Goal: Information Seeking & Learning: Learn about a topic

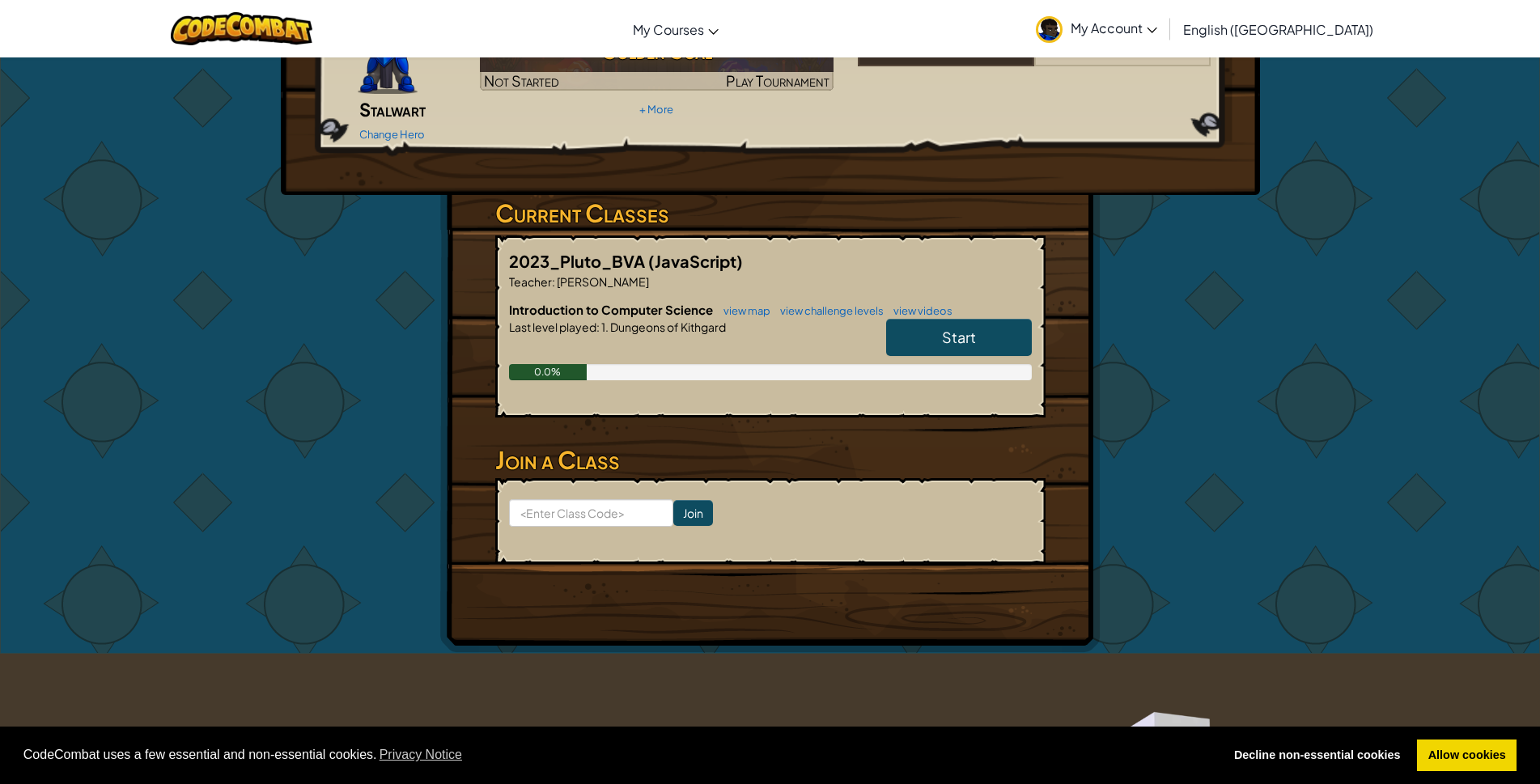
click at [942, 319] on link "Start" at bounding box center [959, 337] width 145 height 38
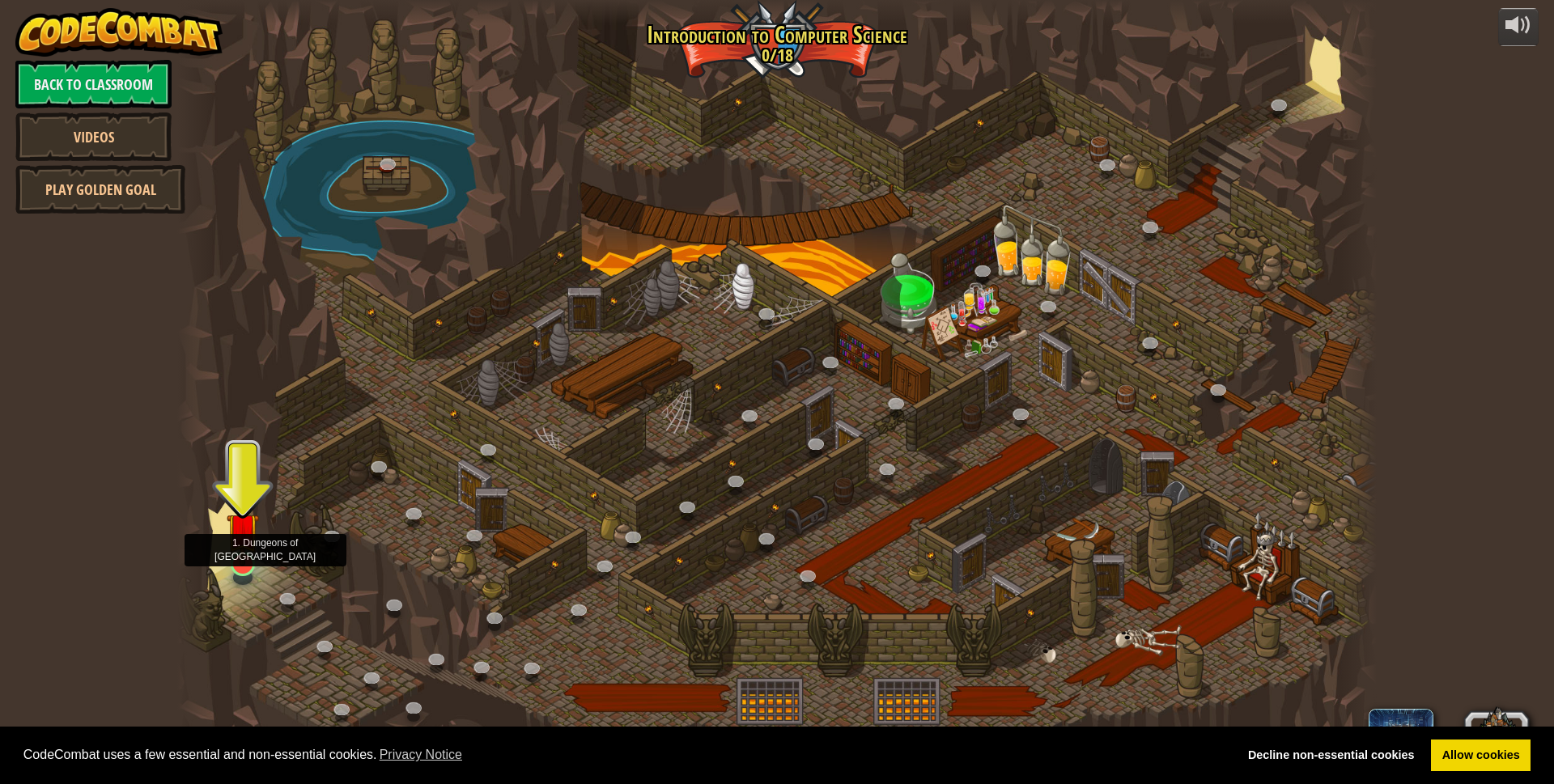
click at [256, 549] on img at bounding box center [242, 529] width 33 height 74
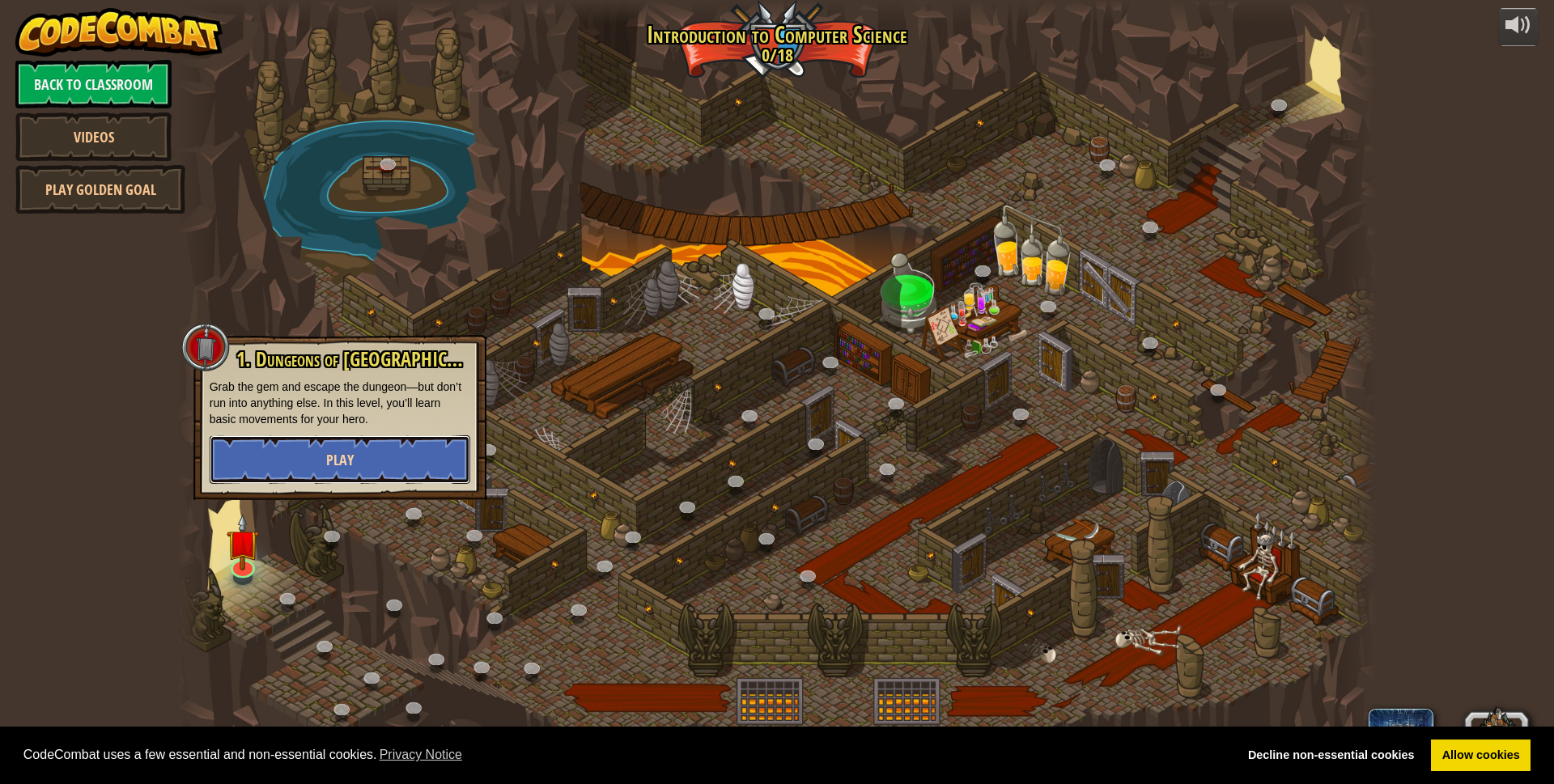
click at [347, 442] on button "Play" at bounding box center [340, 459] width 261 height 48
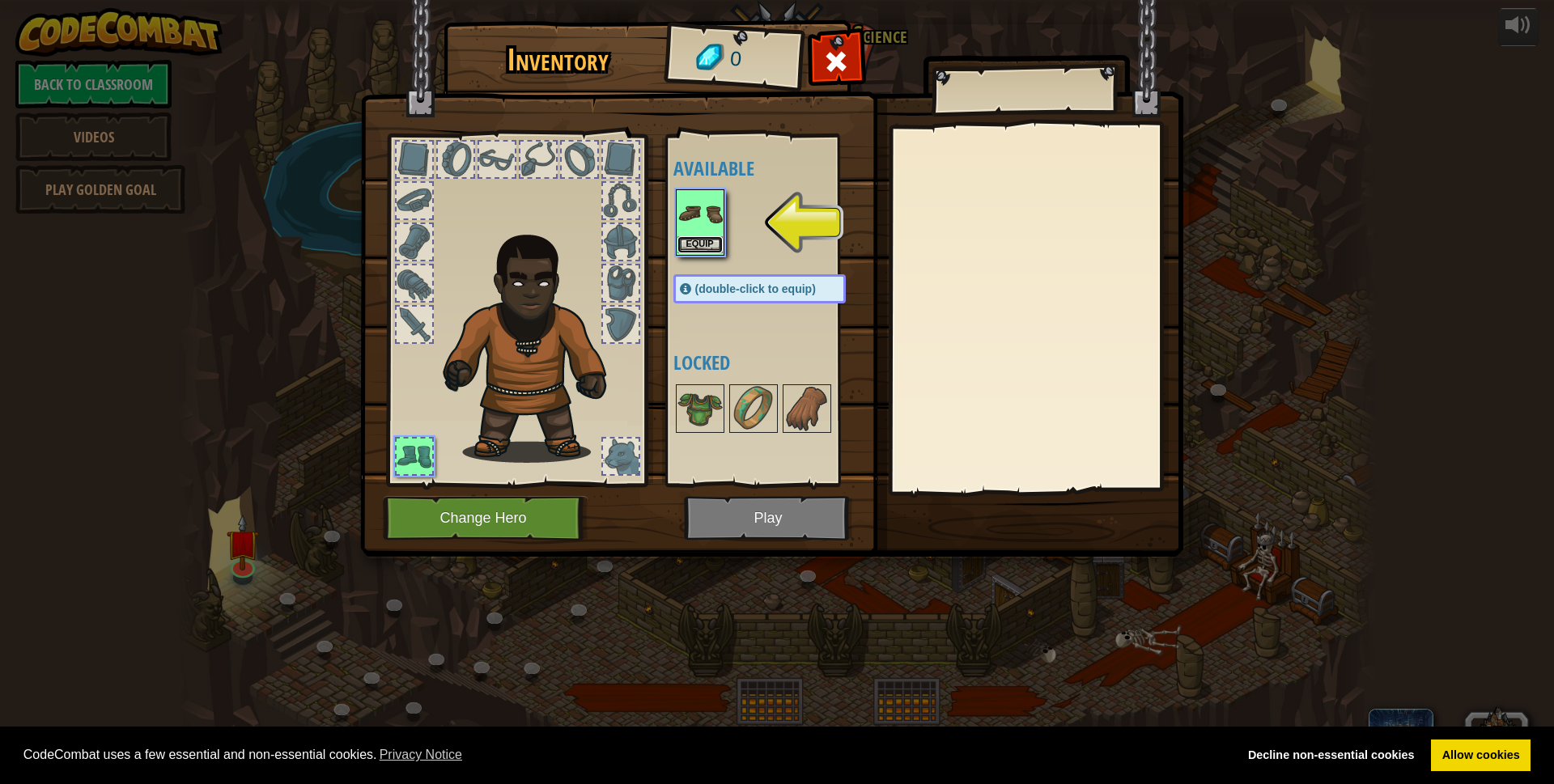
click at [702, 250] on button "Equip" at bounding box center [700, 245] width 45 height 17
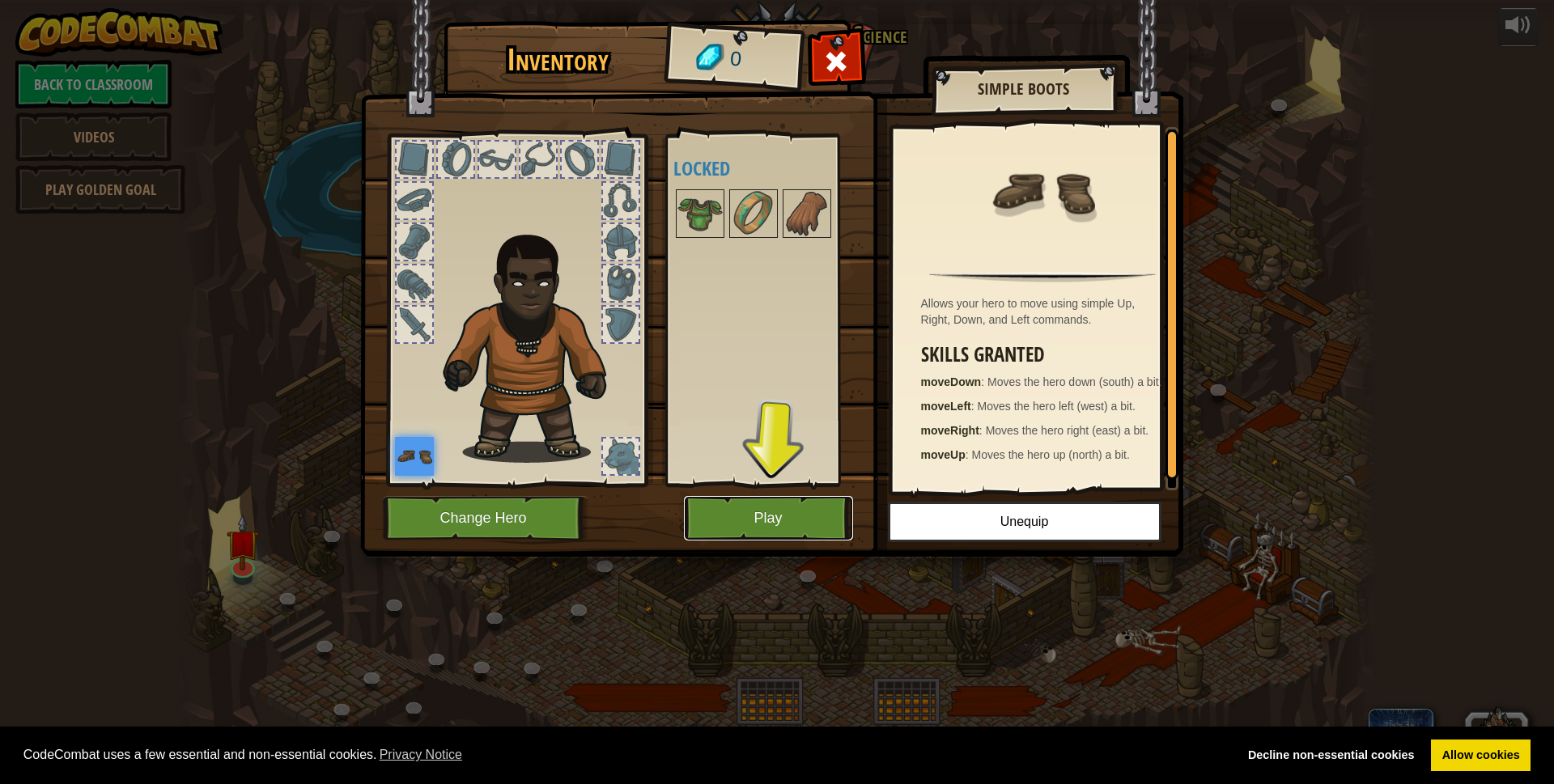
click at [746, 516] on button "Play" at bounding box center [768, 518] width 170 height 44
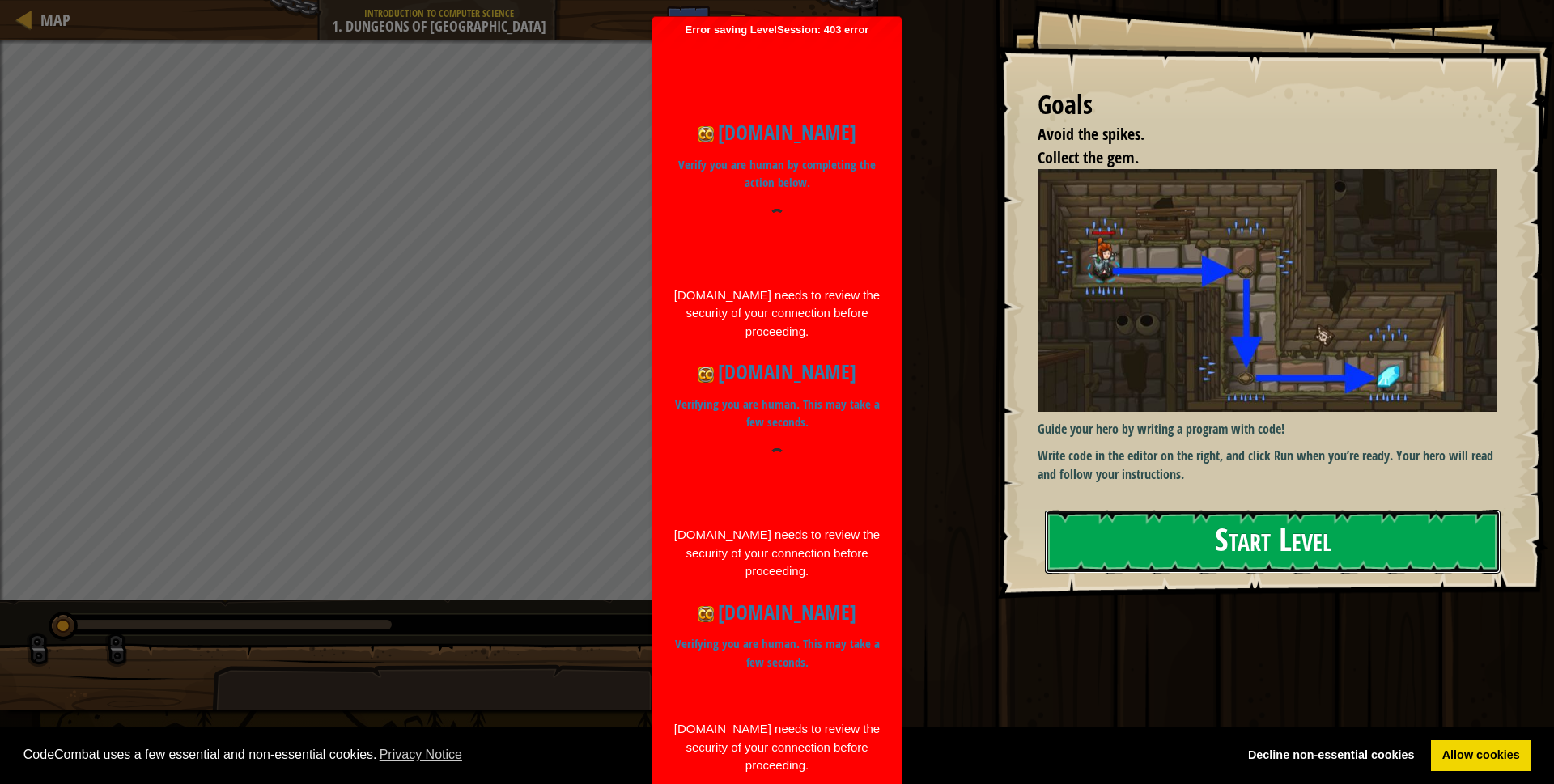
click at [1373, 533] on button "Start Level" at bounding box center [1273, 542] width 456 height 64
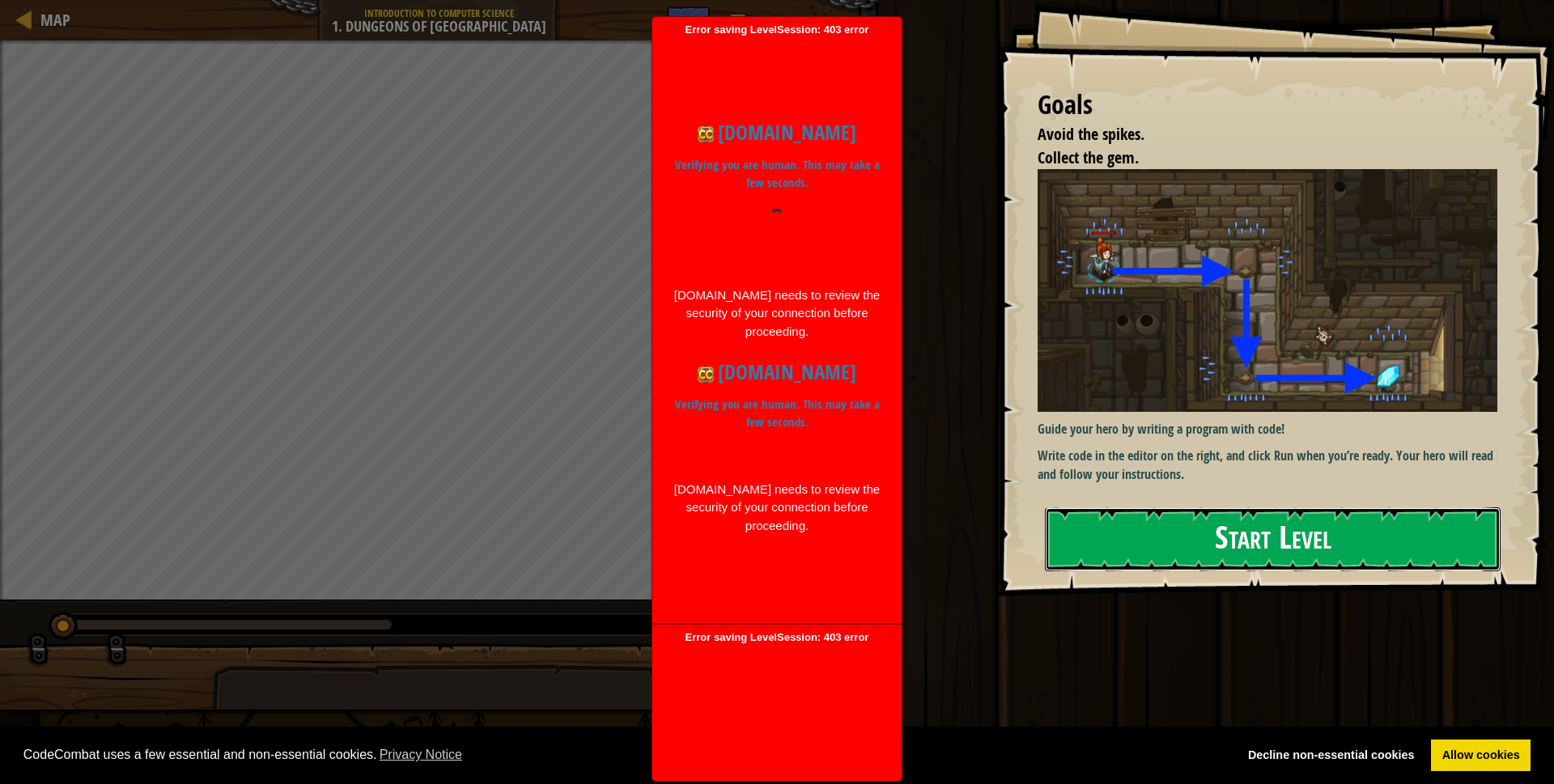
click at [1106, 532] on button "Start Level" at bounding box center [1273, 539] width 456 height 64
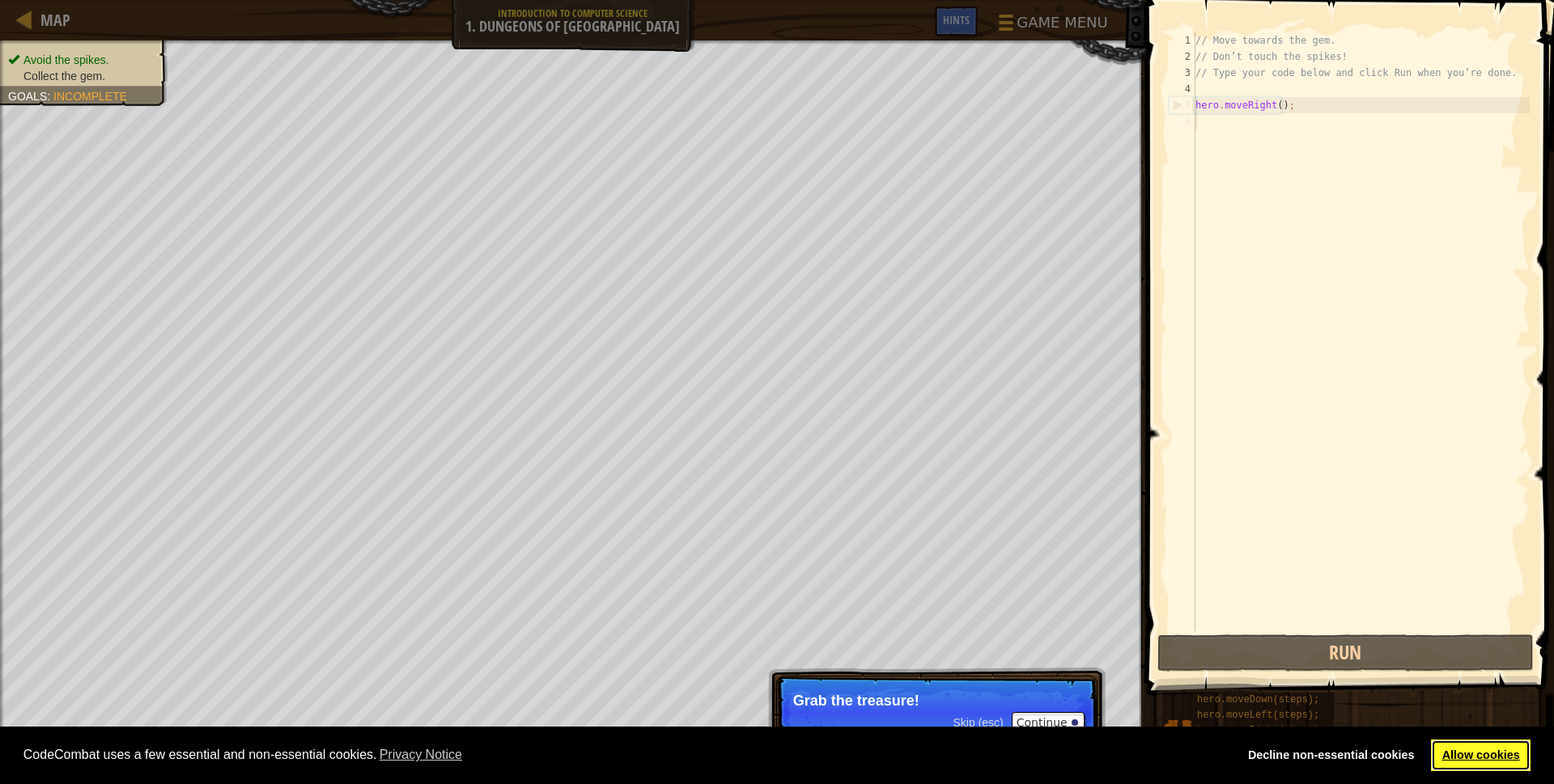
click at [1455, 750] on link "Allow cookies" at bounding box center [1480, 756] width 99 height 33
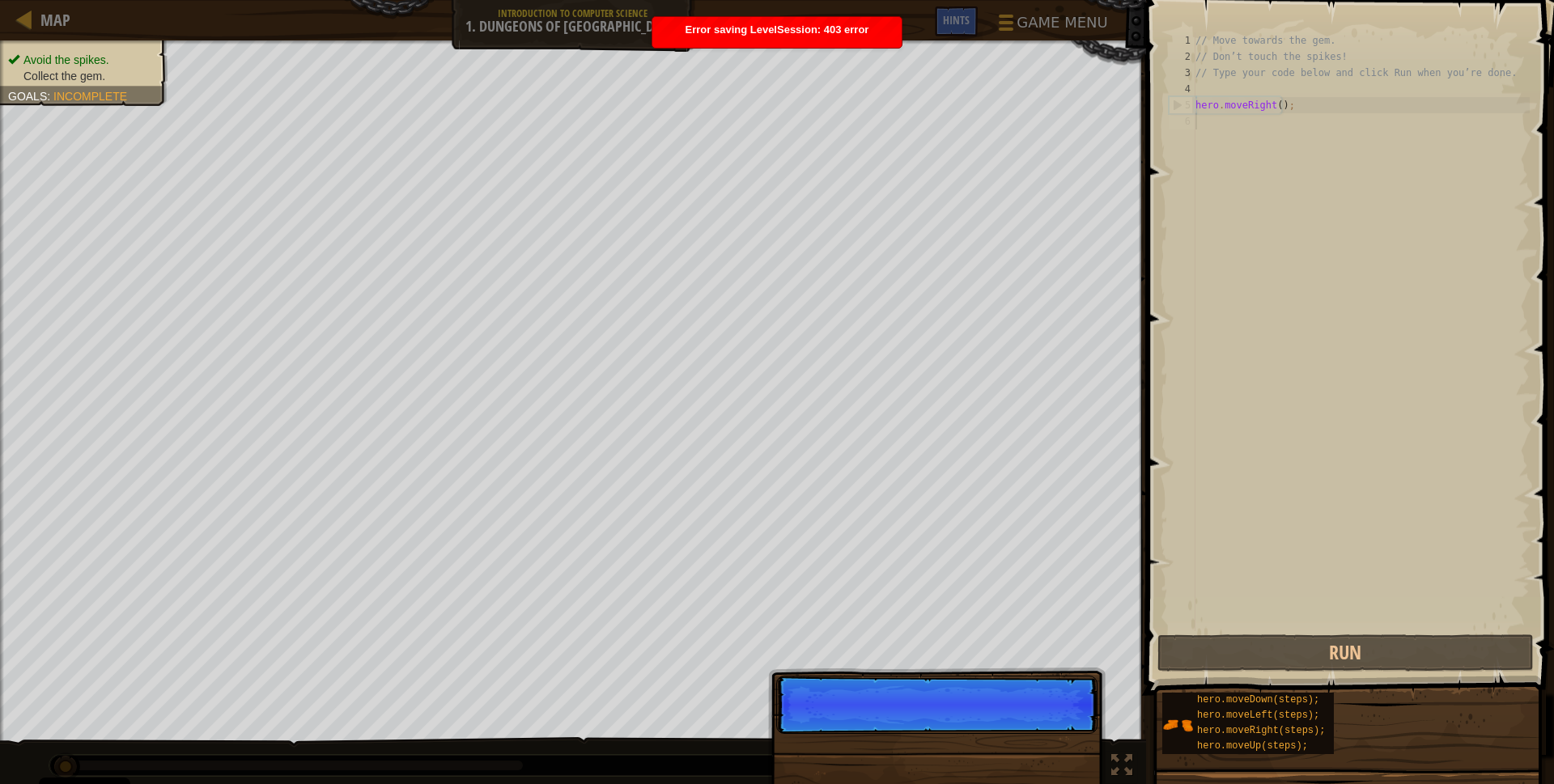
scroll to position [8, 0]
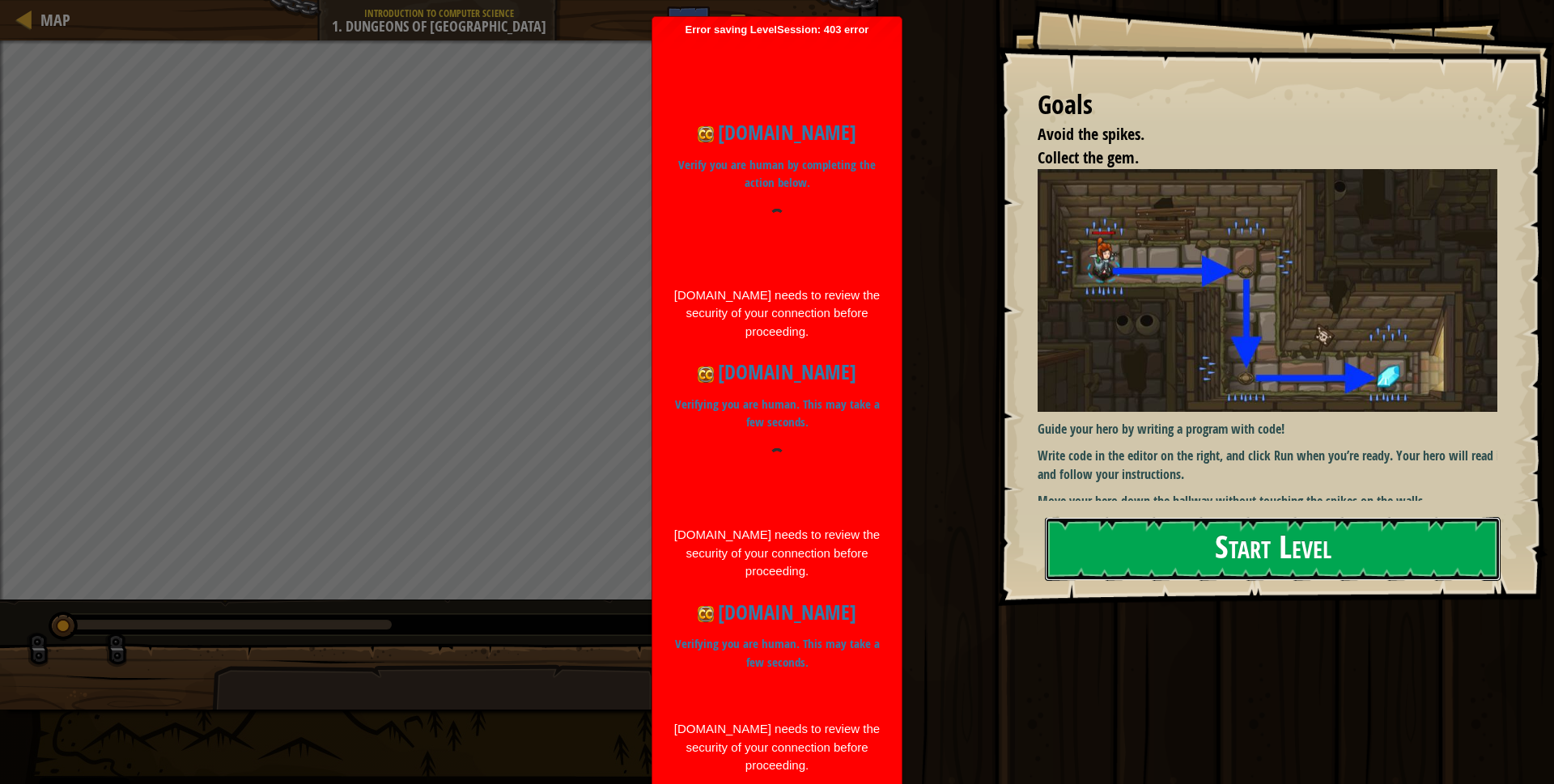
click at [1238, 559] on button "Start Level" at bounding box center [1273, 549] width 456 height 64
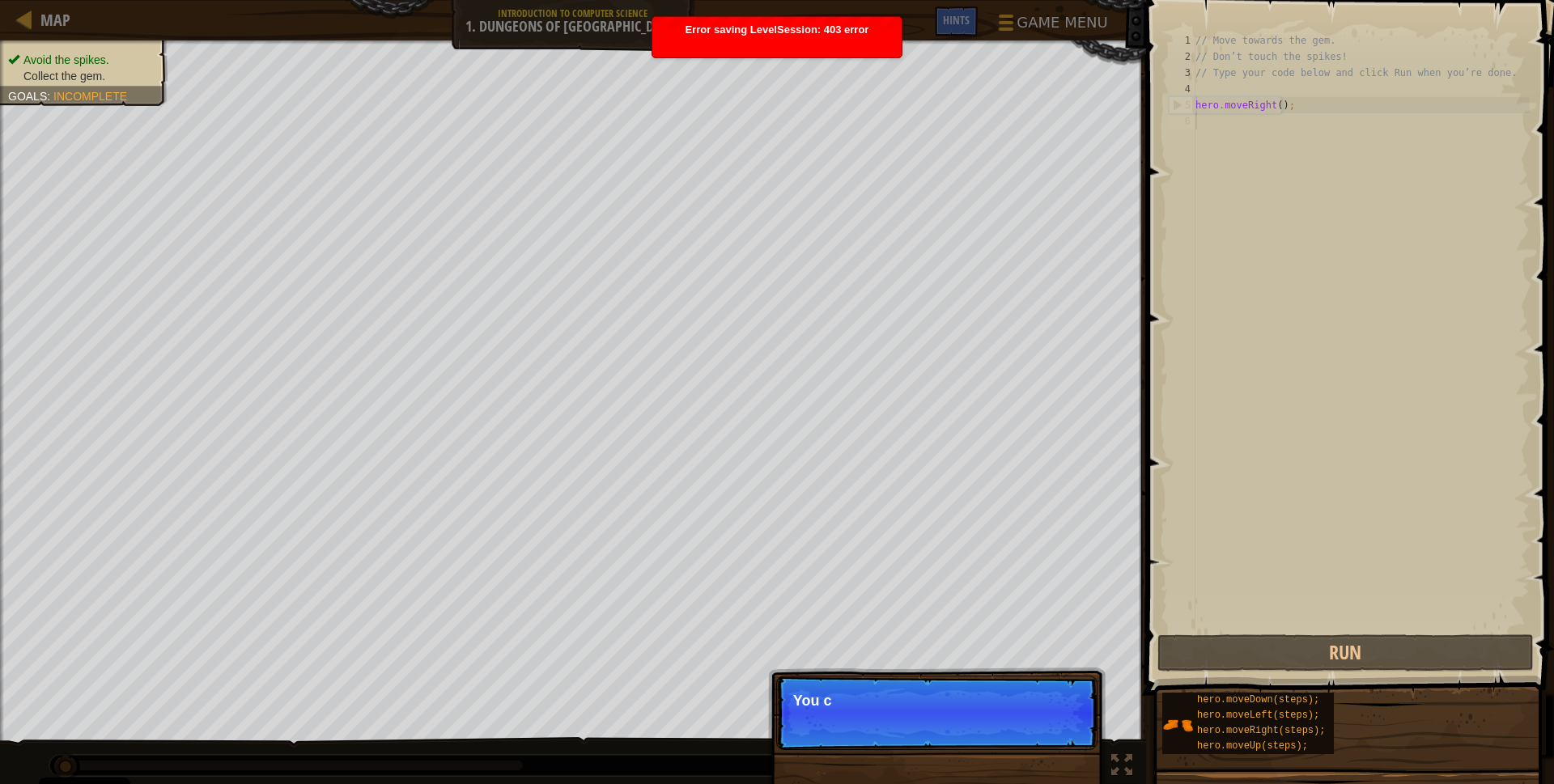
click at [1043, 715] on p "Skip (esc) Continue You c" at bounding box center [936, 712] width 321 height 74
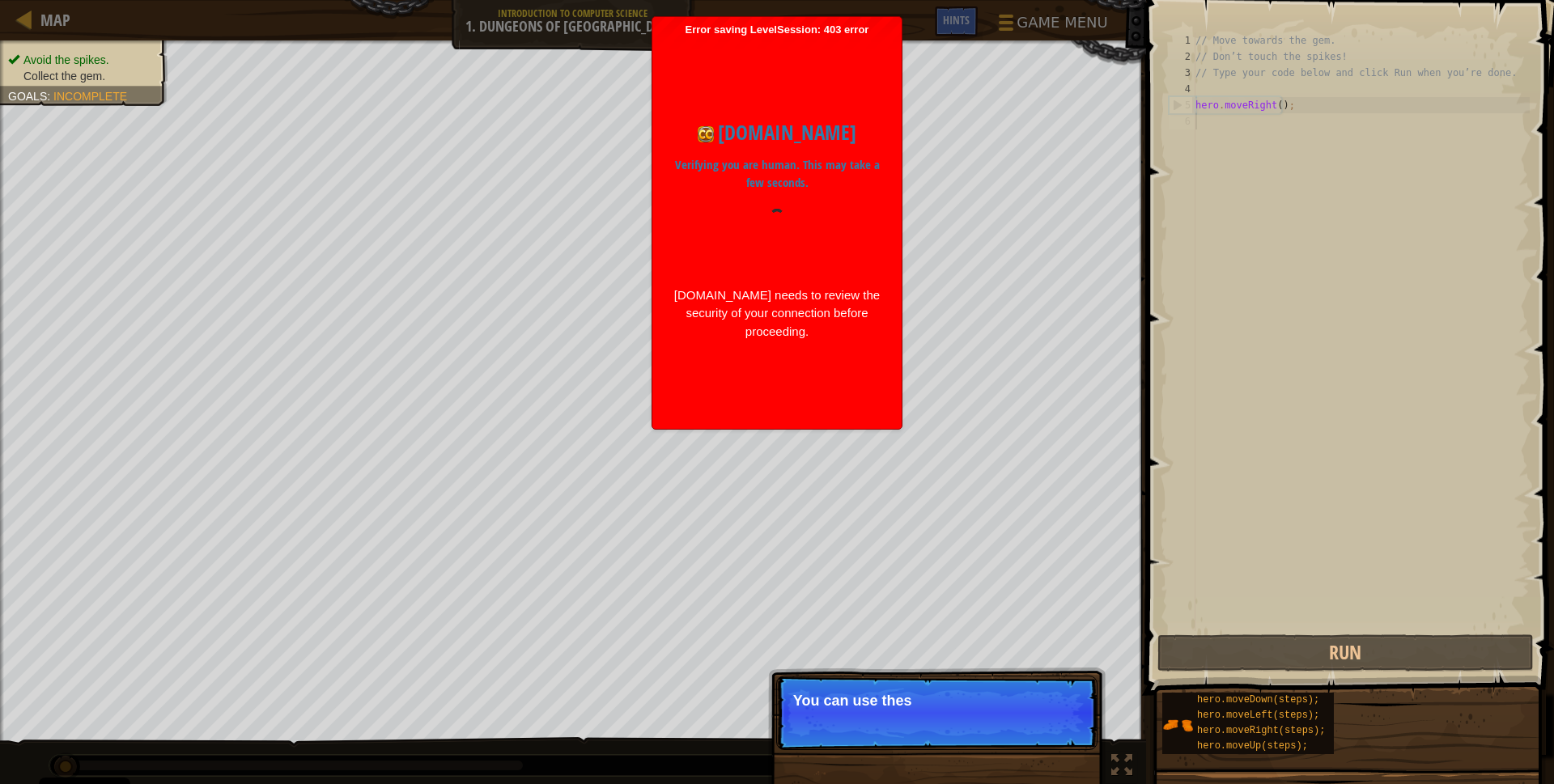
click at [1043, 715] on p "Skip (esc) Continue You can use thes" at bounding box center [936, 712] width 321 height 74
click at [1043, 715] on p "Skip (esc) Continue You can use these method" at bounding box center [936, 712] width 321 height 74
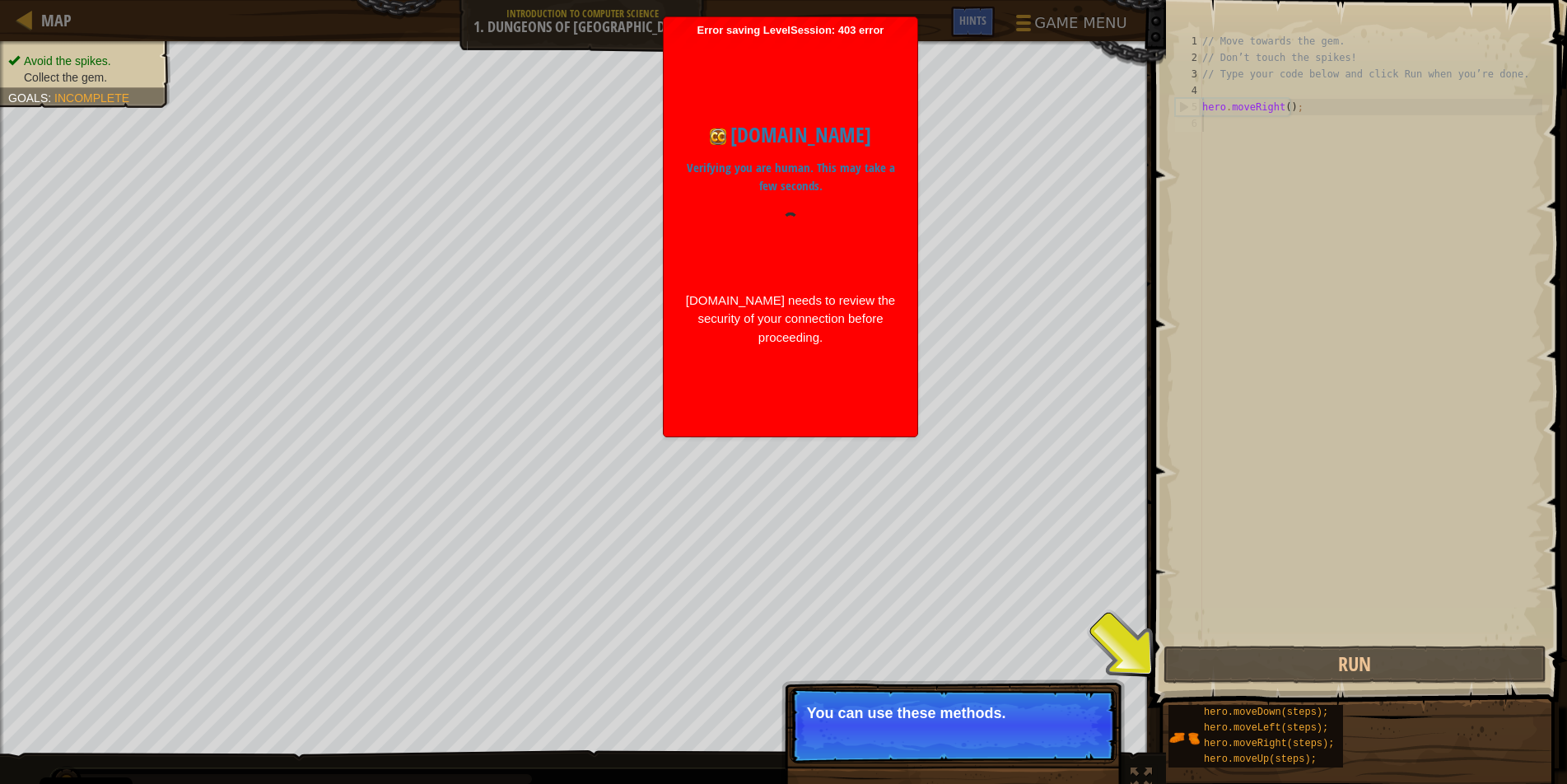
click at [1069, 723] on p "Skip (esc) Continue You can use these methods." at bounding box center [953, 725] width 327 height 76
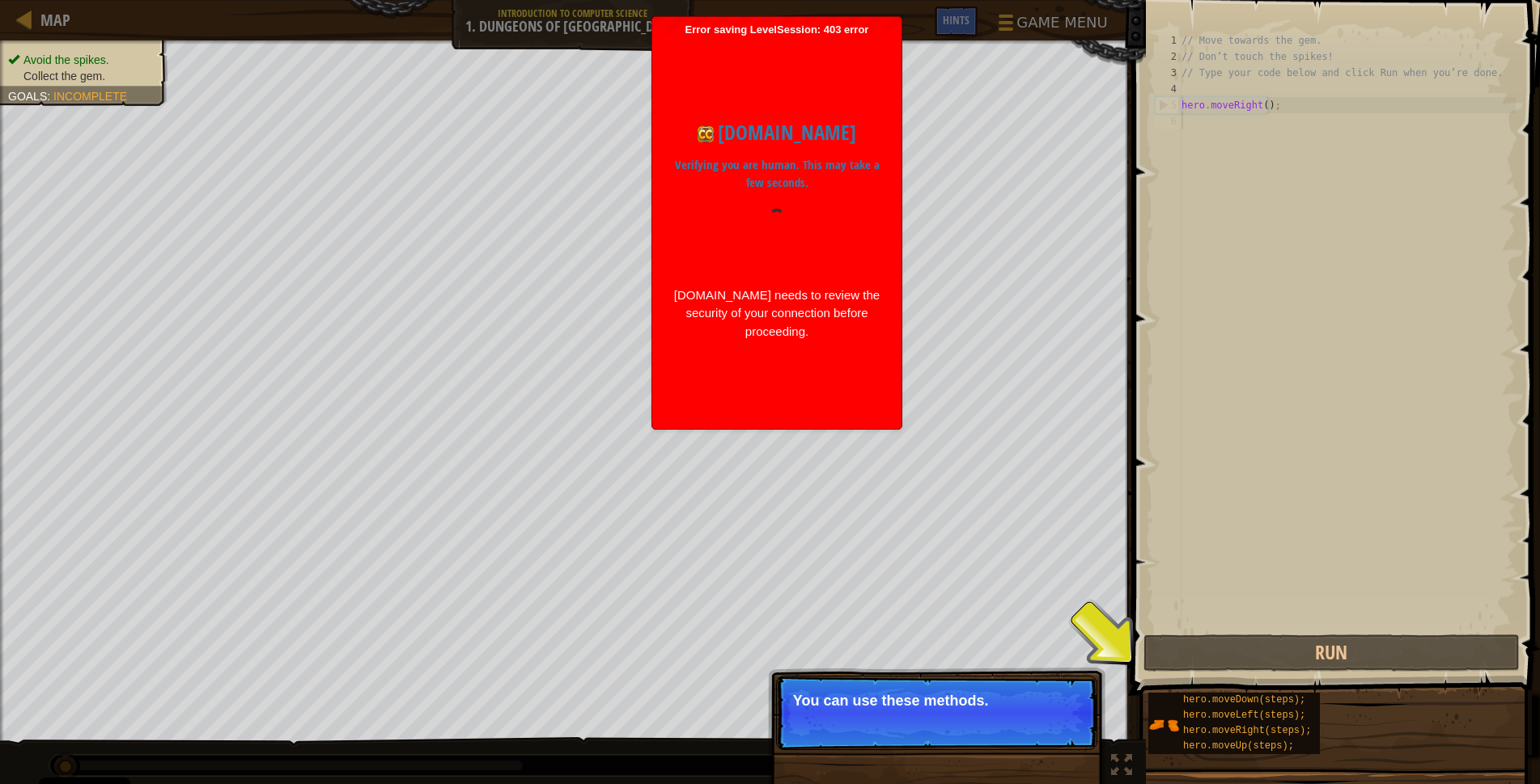
click at [1051, 711] on p "Skip (esc) Continue You can use these methods." at bounding box center [936, 712] width 322 height 74
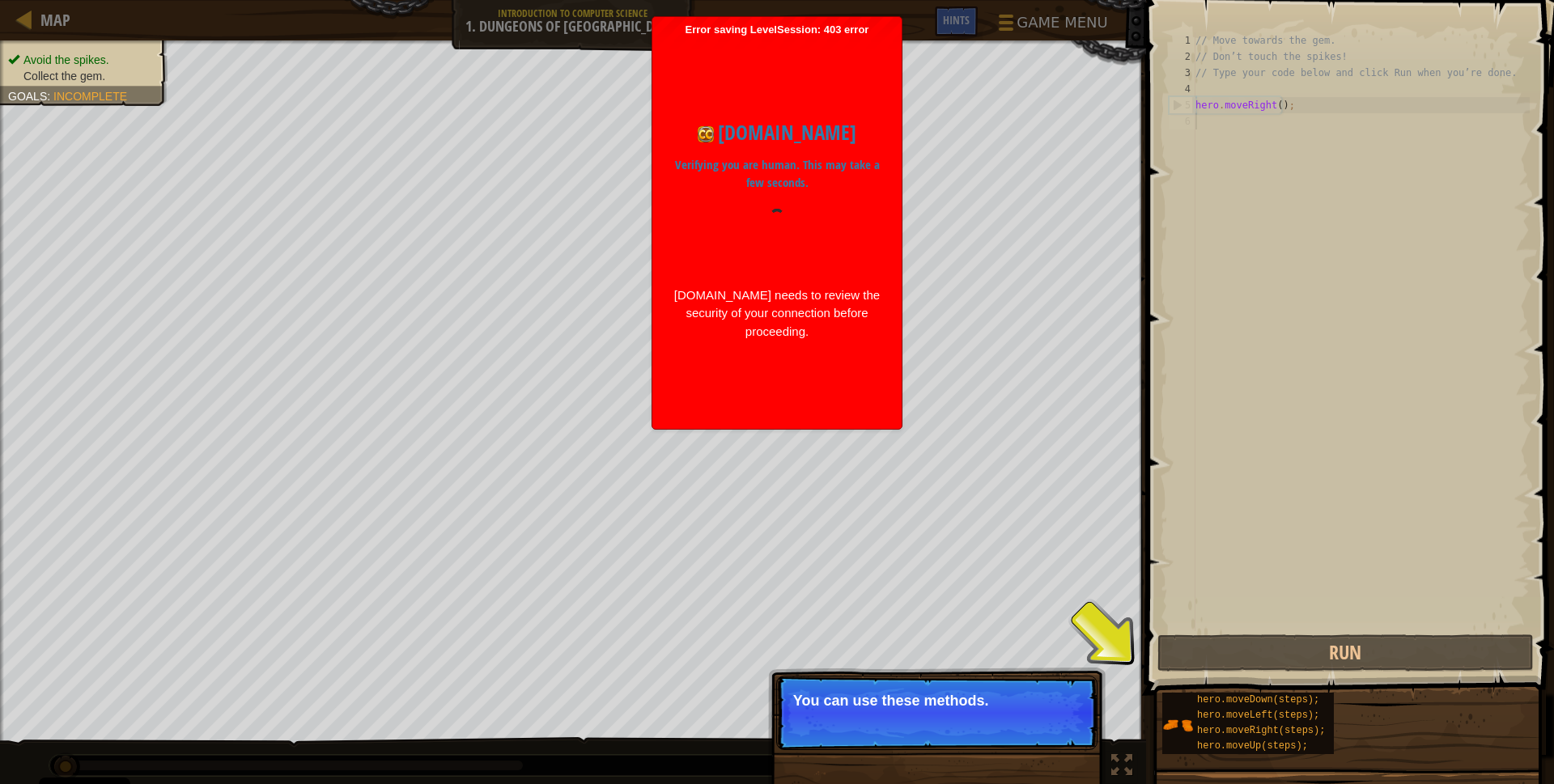
click at [1050, 711] on p "Skip (esc) Continue You can use these methods." at bounding box center [936, 712] width 321 height 74
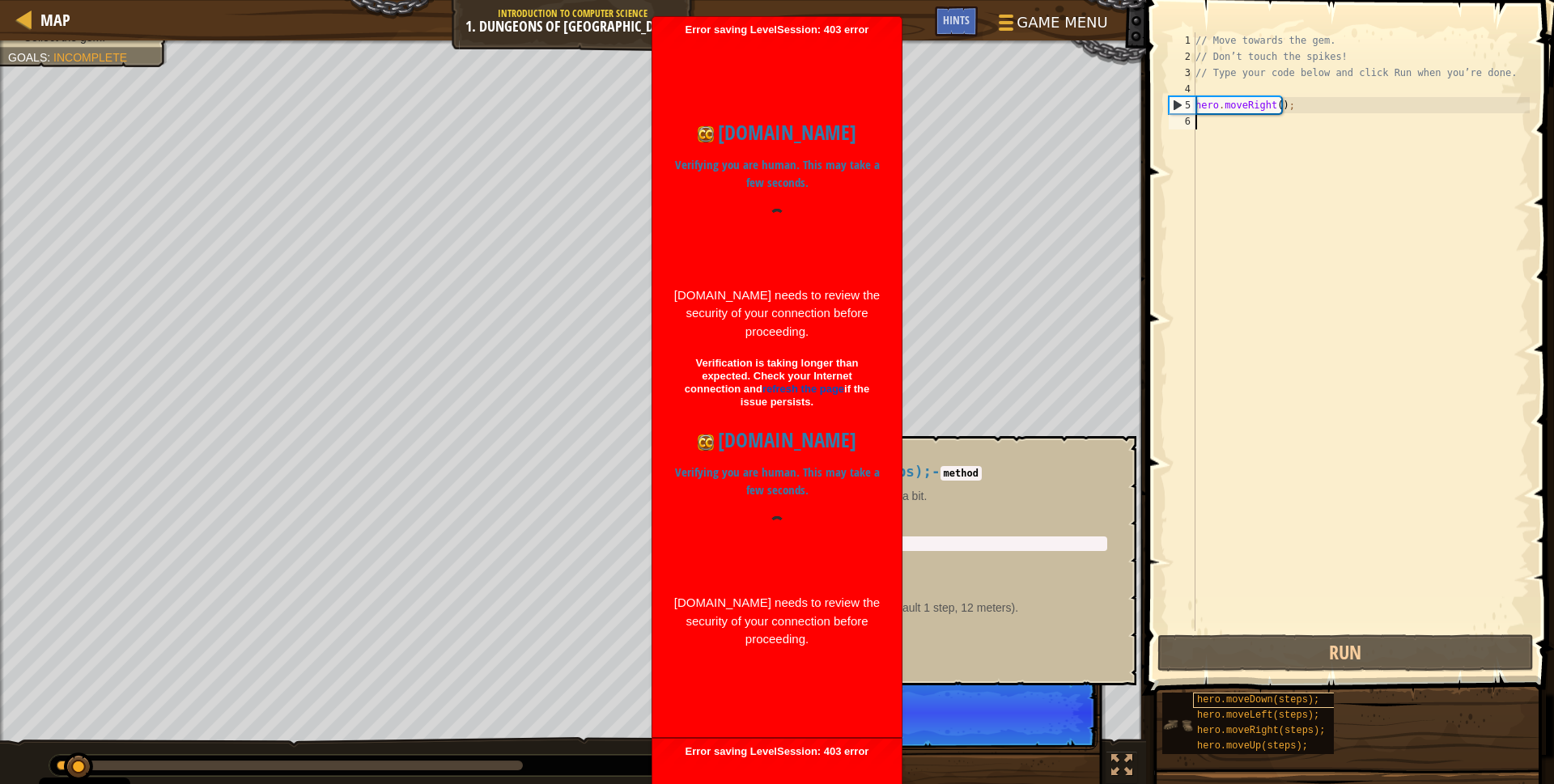
scroll to position [8, 0]
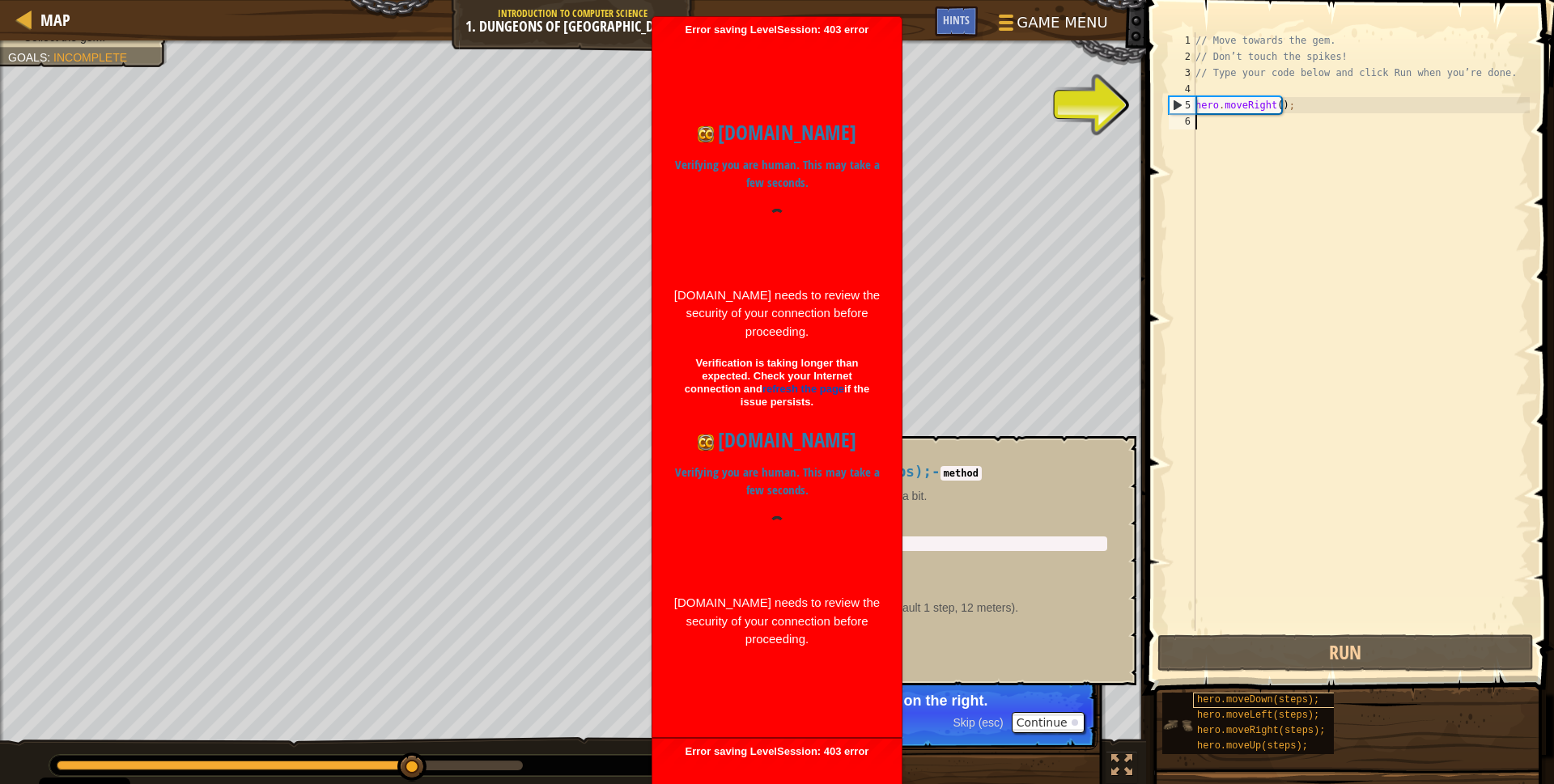
click at [1281, 696] on span "hero.moveDown(steps);" at bounding box center [1258, 701] width 122 height 12
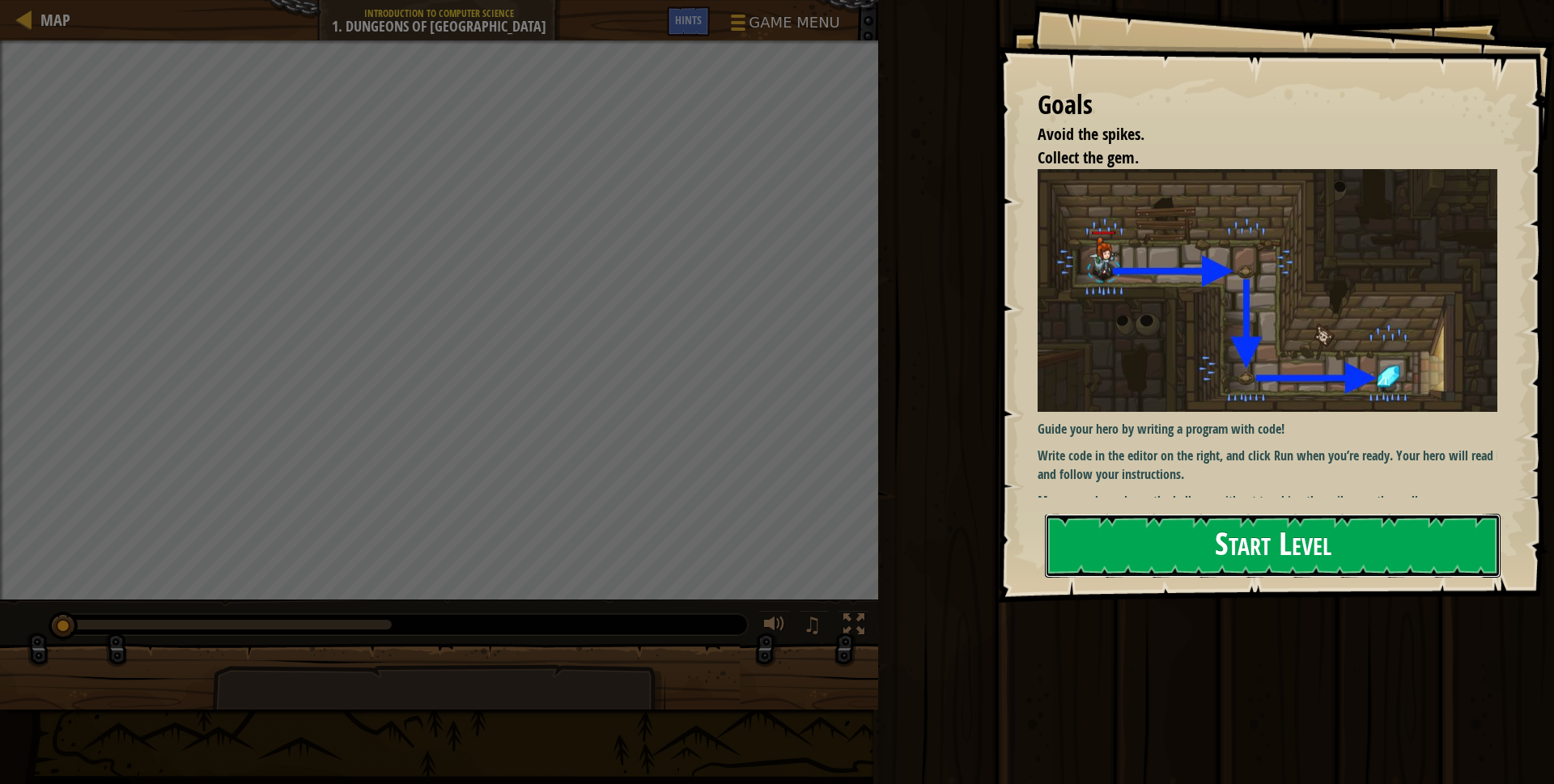
click at [1425, 558] on button "Start Level" at bounding box center [1273, 545] width 456 height 64
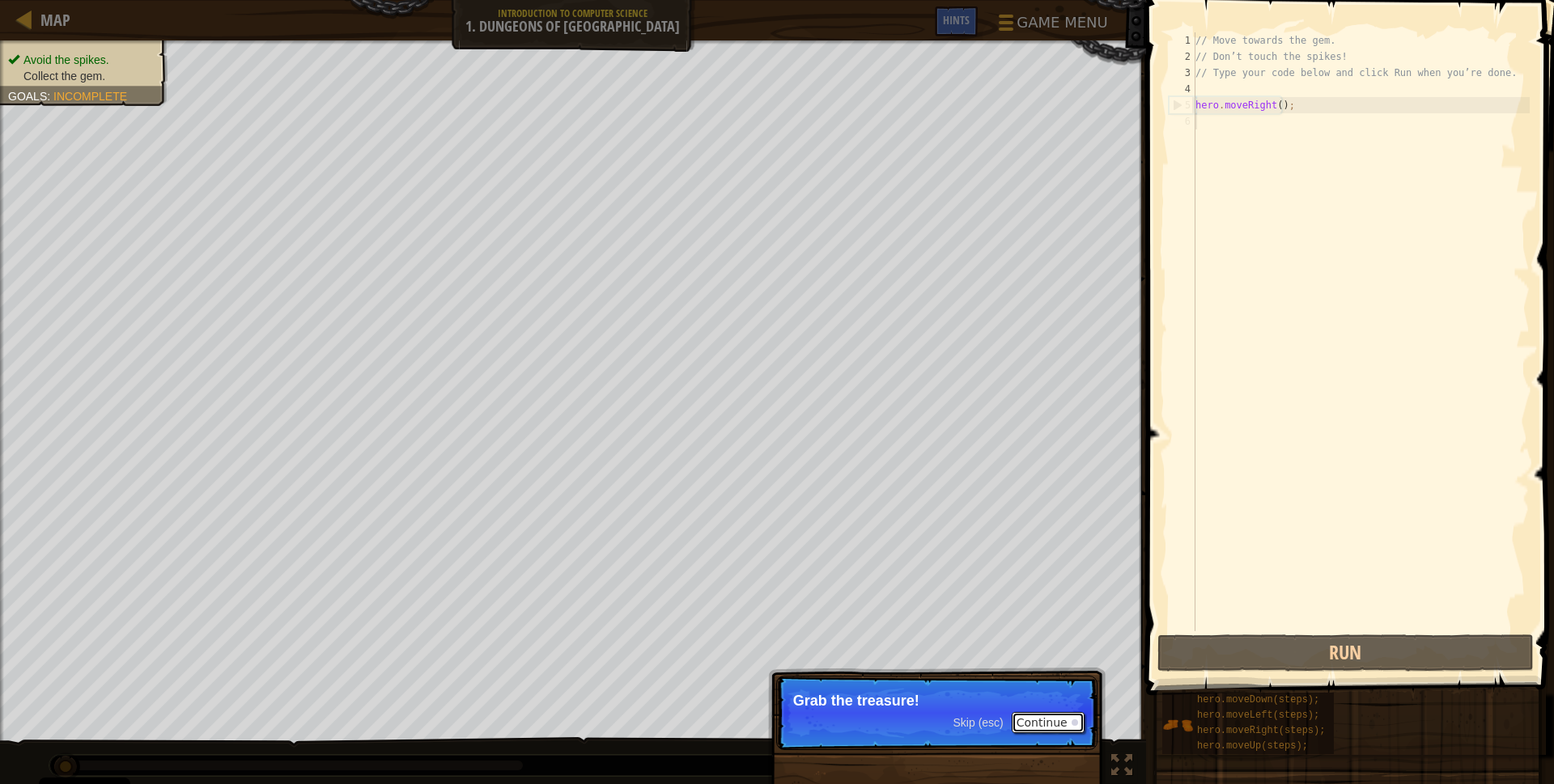
click at [1068, 727] on button "Continue" at bounding box center [1047, 722] width 73 height 21
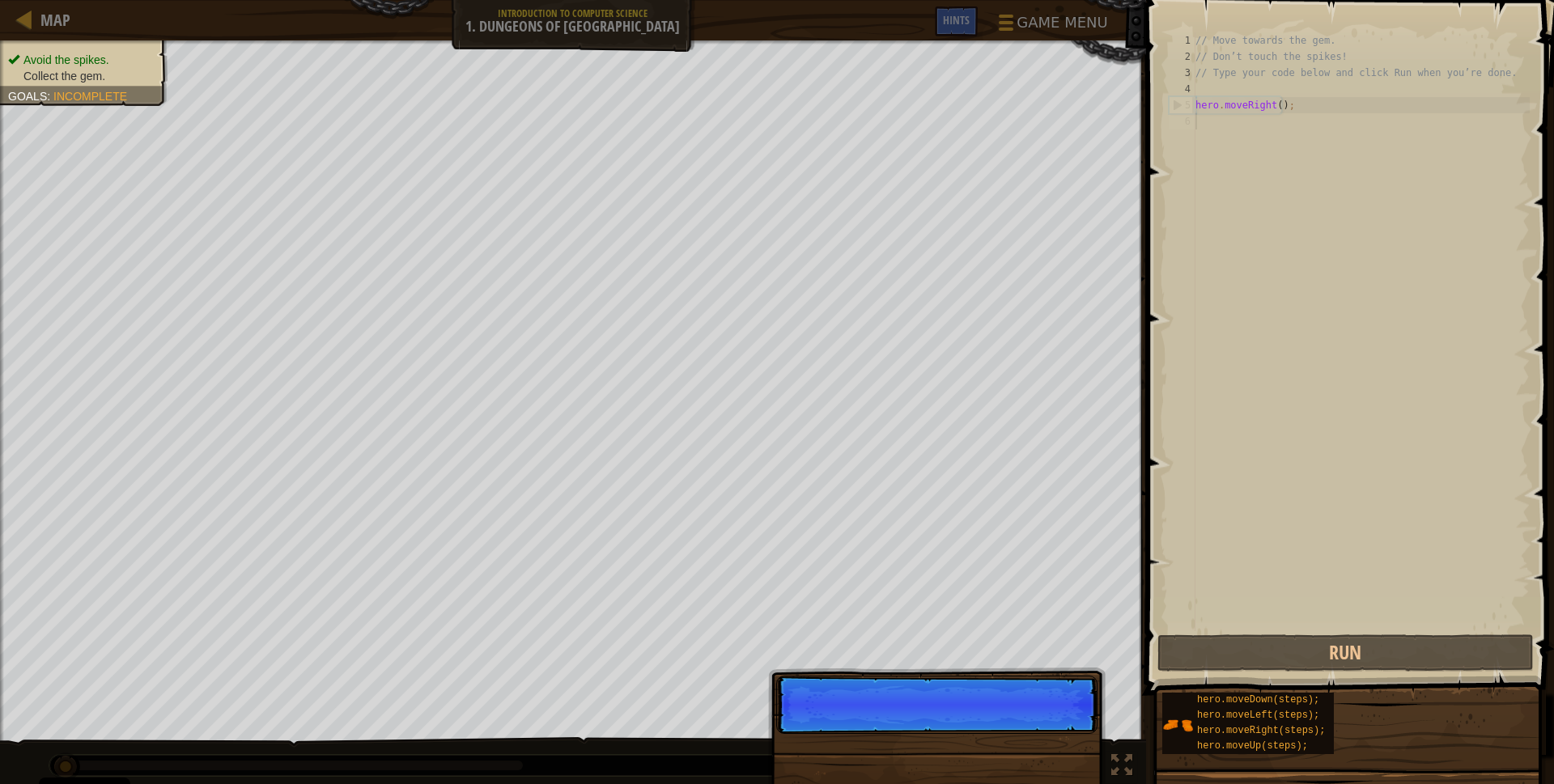
scroll to position [8, 0]
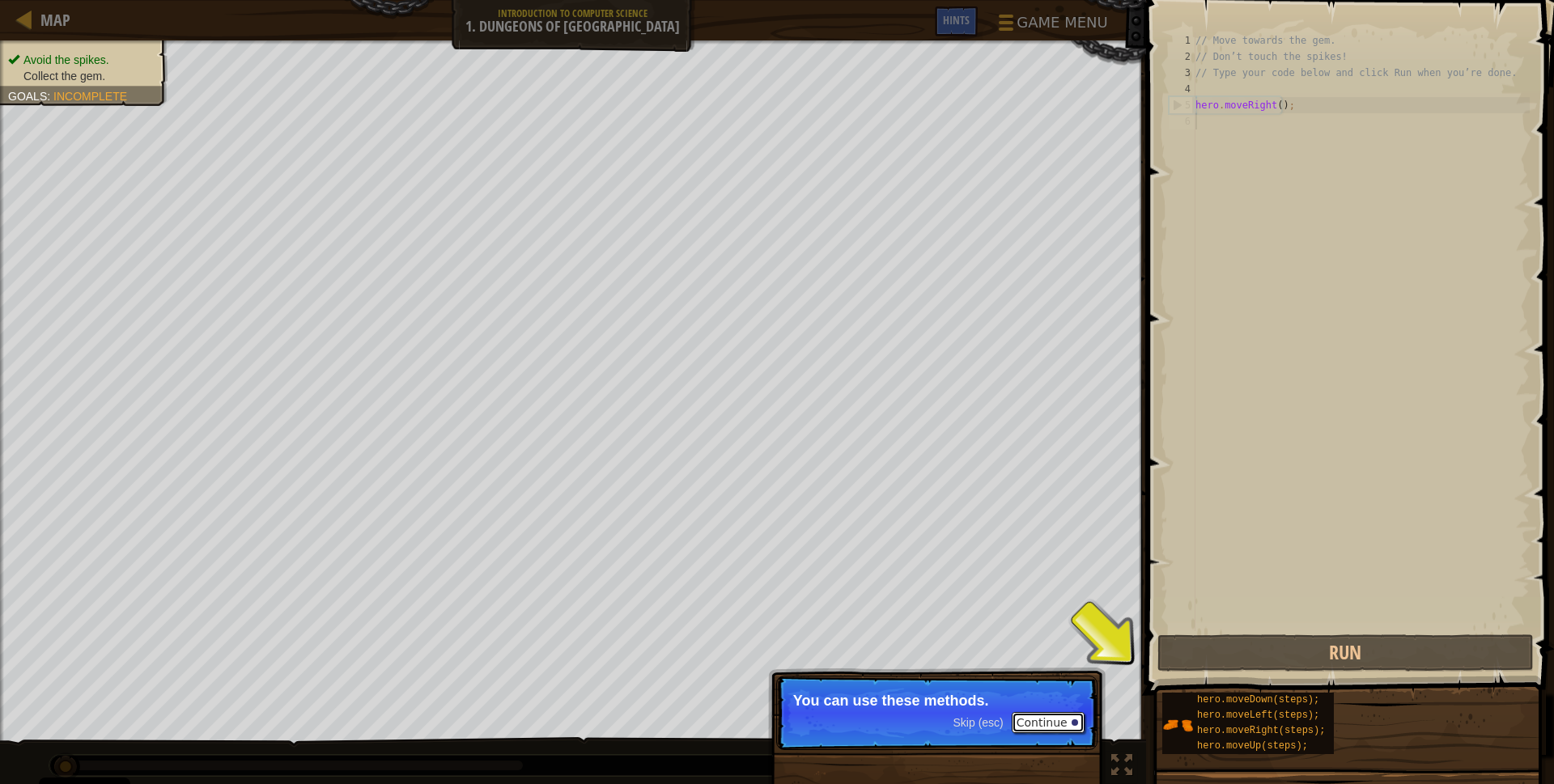
click at [1066, 728] on button "Continue" at bounding box center [1047, 722] width 73 height 21
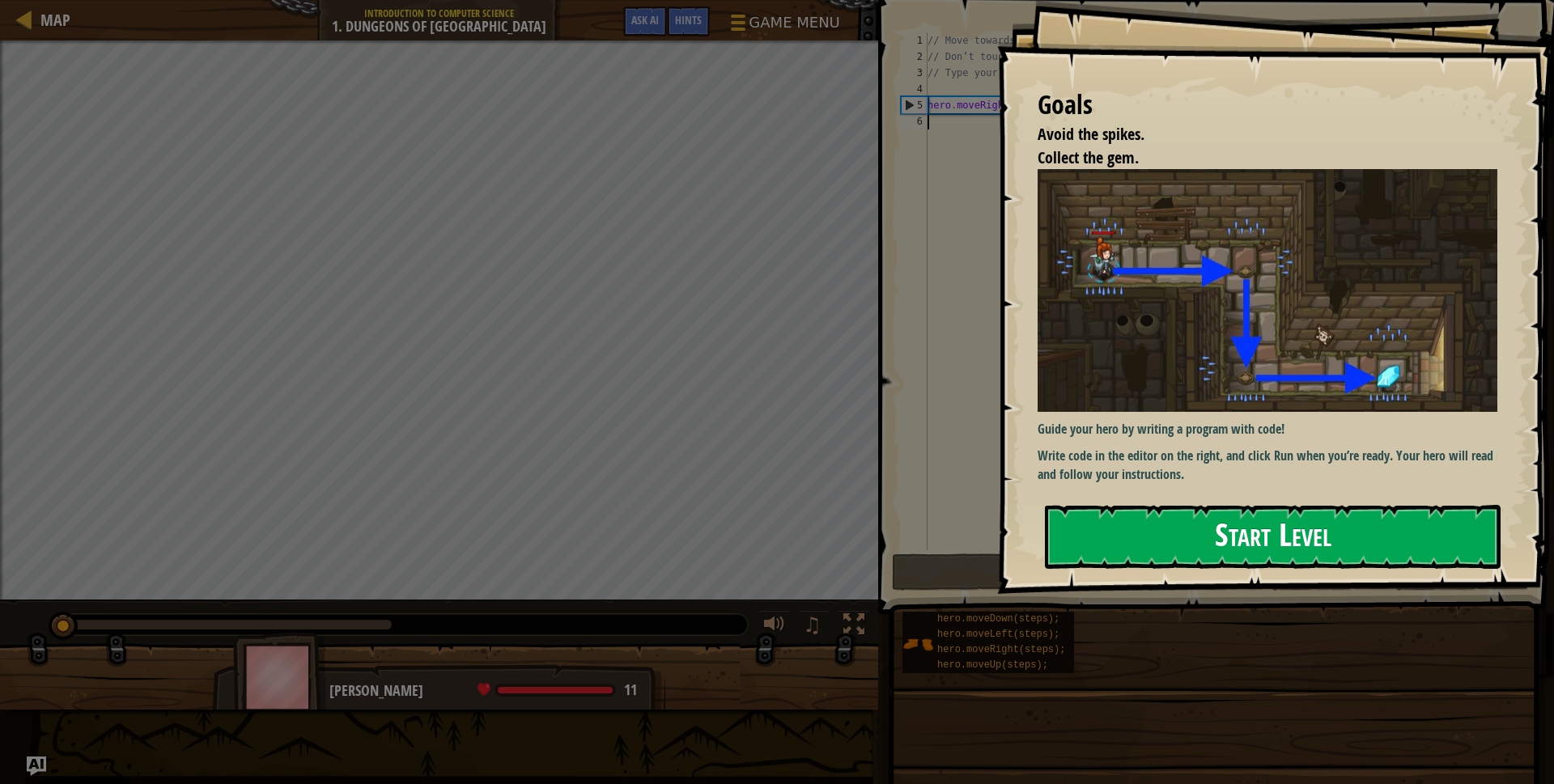
click at [1205, 552] on button "Start Level" at bounding box center [1273, 537] width 456 height 64
